Goal: Information Seeking & Learning: Check status

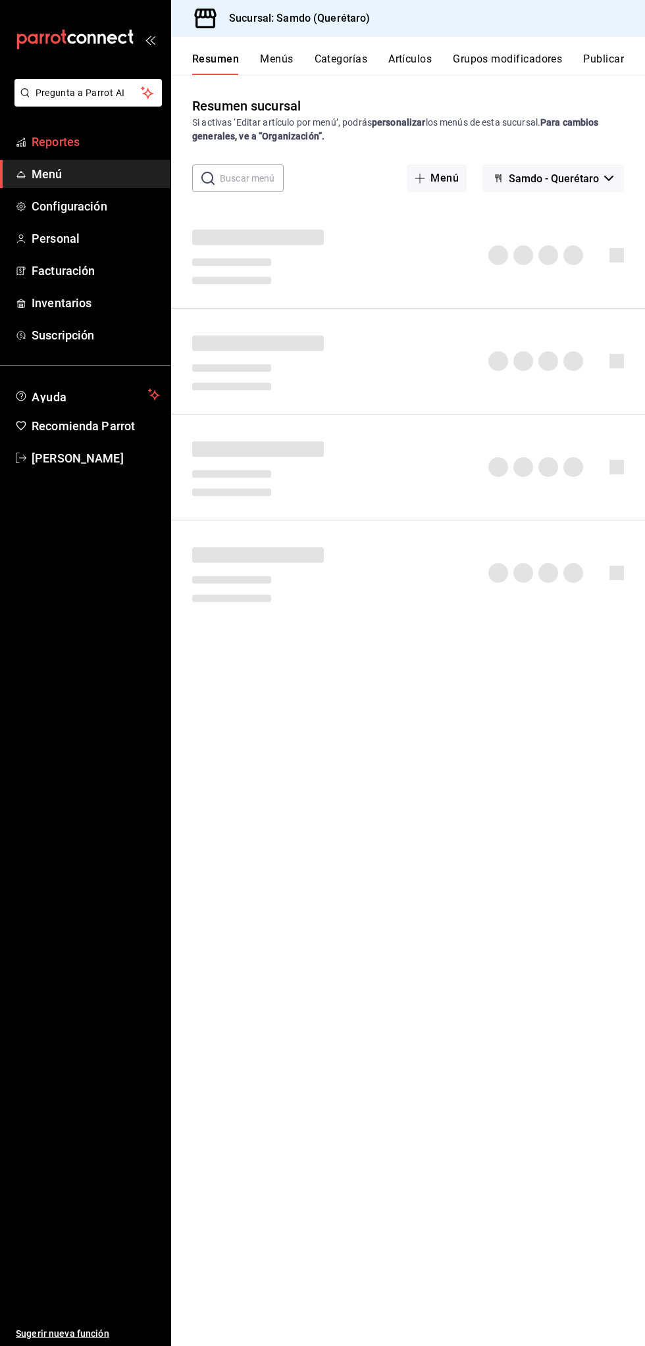
click at [106, 143] on span "Reportes" at bounding box center [96, 142] width 128 height 18
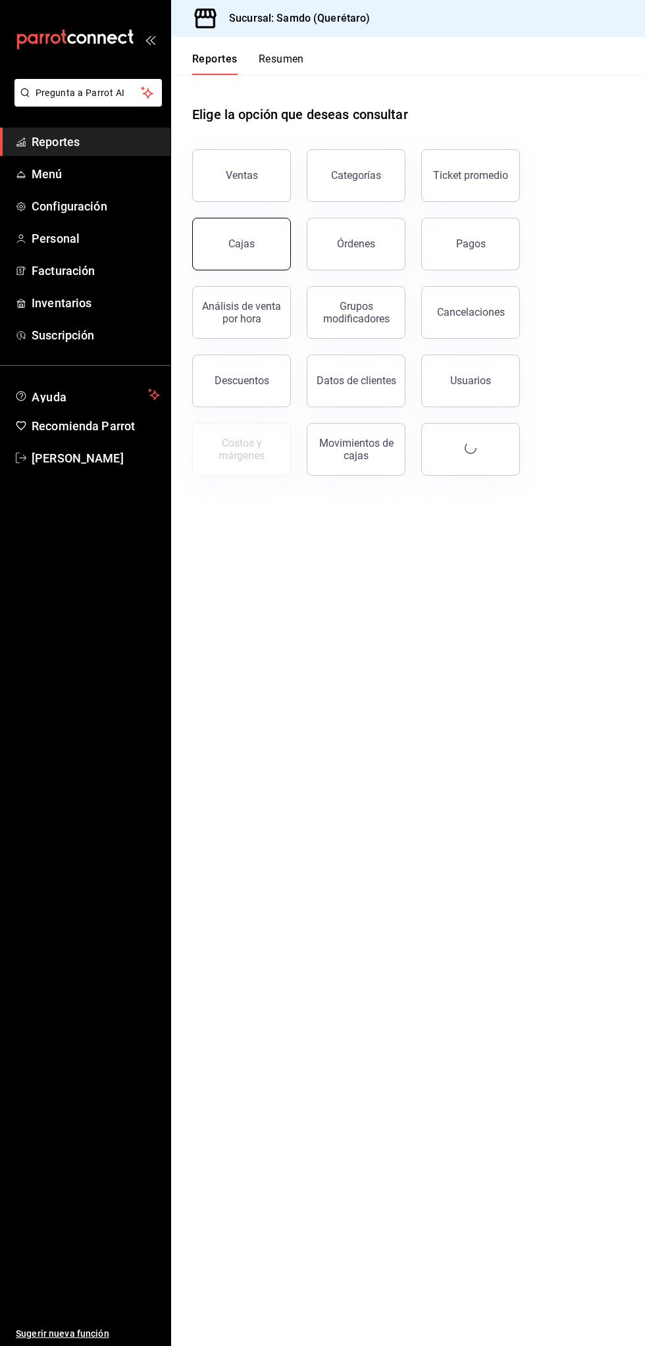
click at [232, 265] on link "Cajas" at bounding box center [241, 244] width 99 height 53
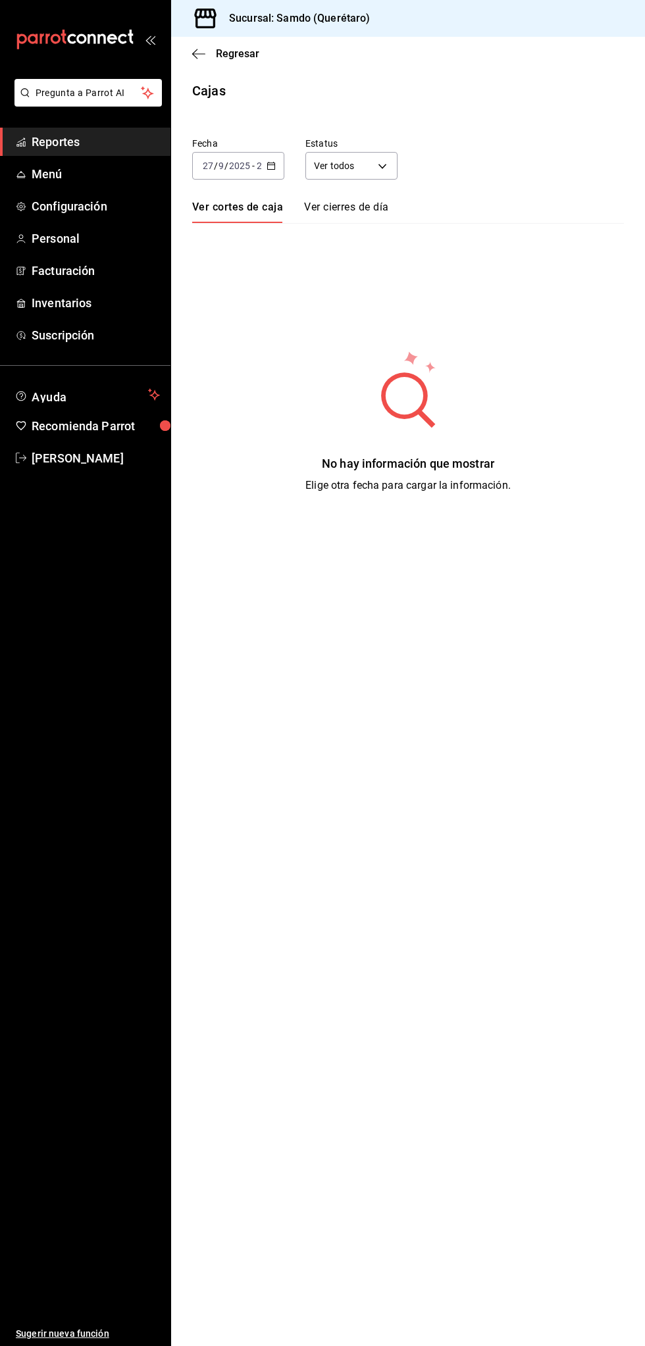
click at [236, 168] on input "2025" at bounding box center [239, 165] width 22 height 11
click at [250, 240] on span "Ayer" at bounding box center [238, 235] width 70 height 14
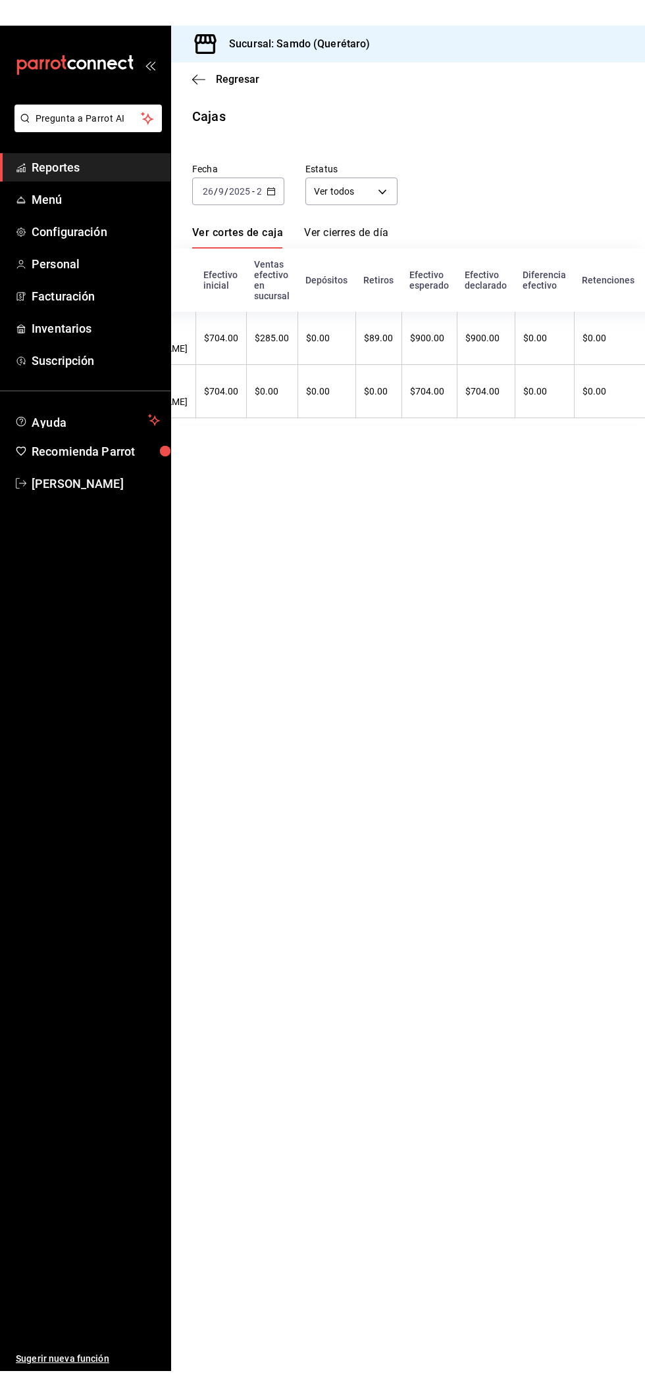
scroll to position [0, 326]
